Goal: Register for event/course

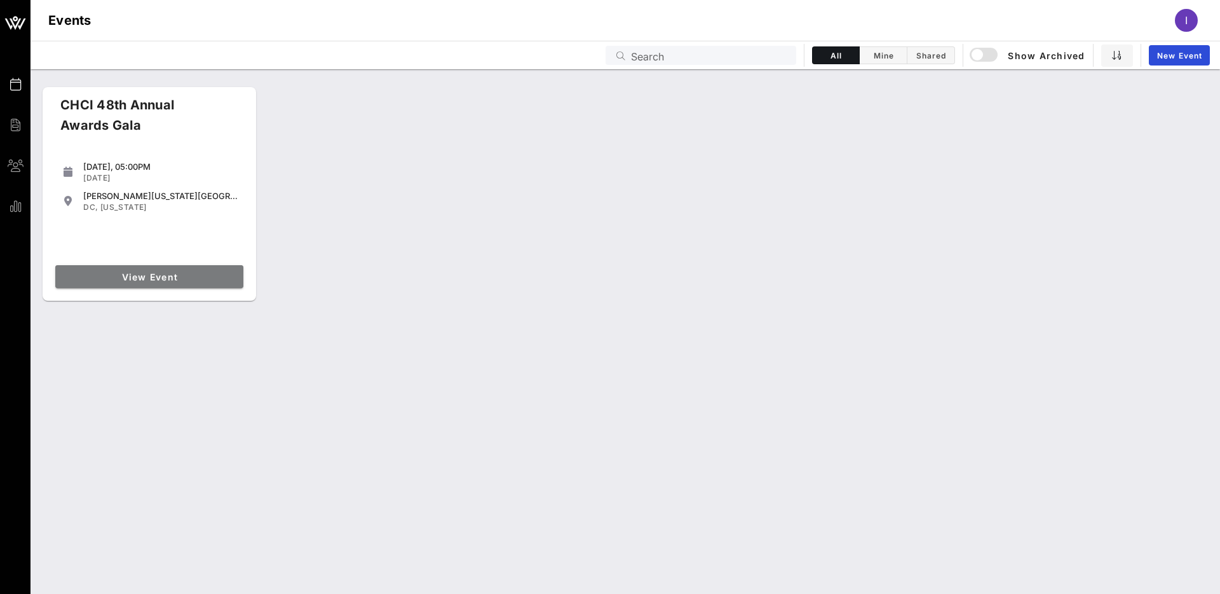
click at [156, 279] on span "View Event" at bounding box center [149, 276] width 178 height 11
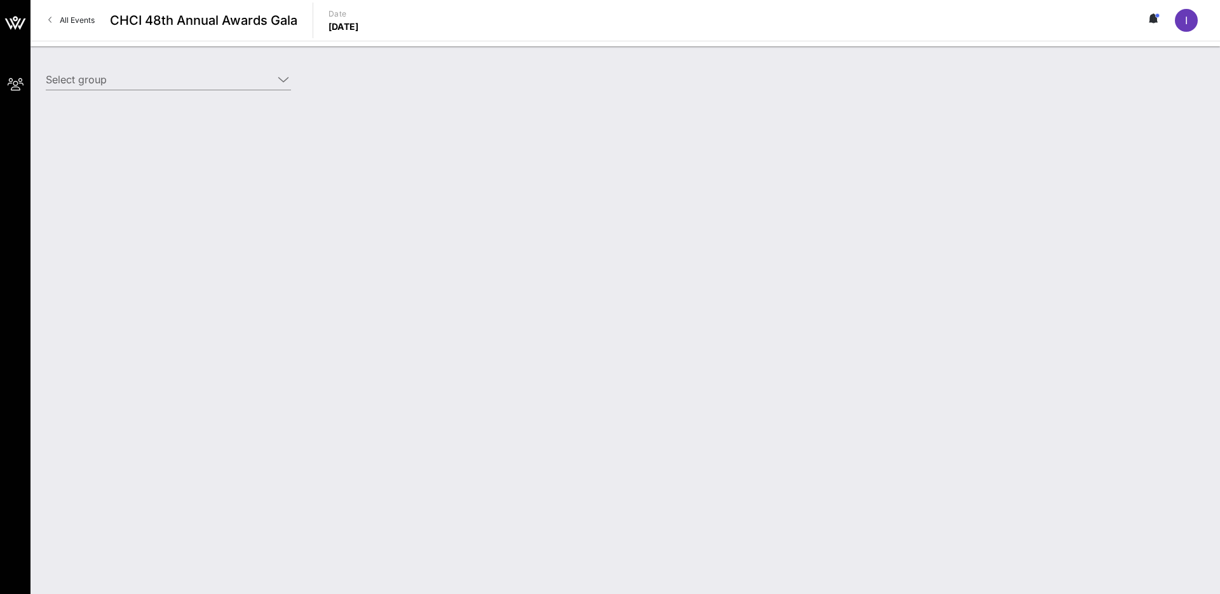
type input "Target (Target) [[PERSON_NAME], [PERSON_NAME][EMAIL_ADDRESS][PERSON_NAME][DOMAI…"
